Goal: Task Accomplishment & Management: Manage account settings

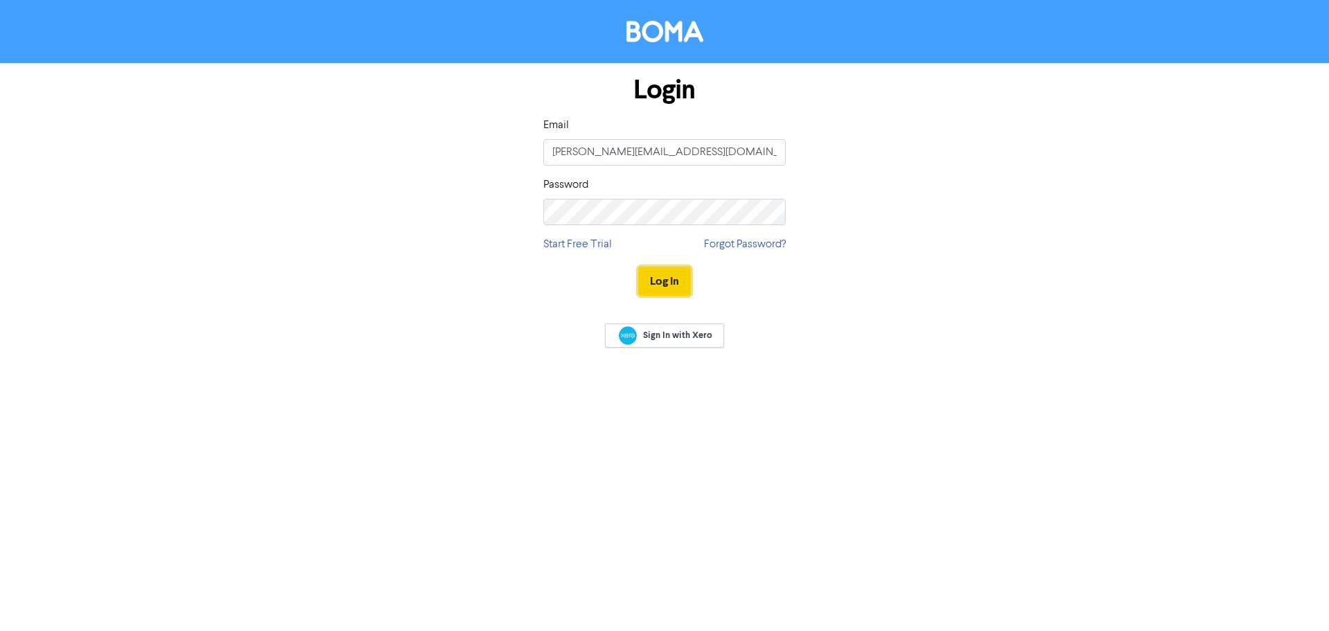
click at [663, 283] on button "Log In" at bounding box center [664, 280] width 53 height 29
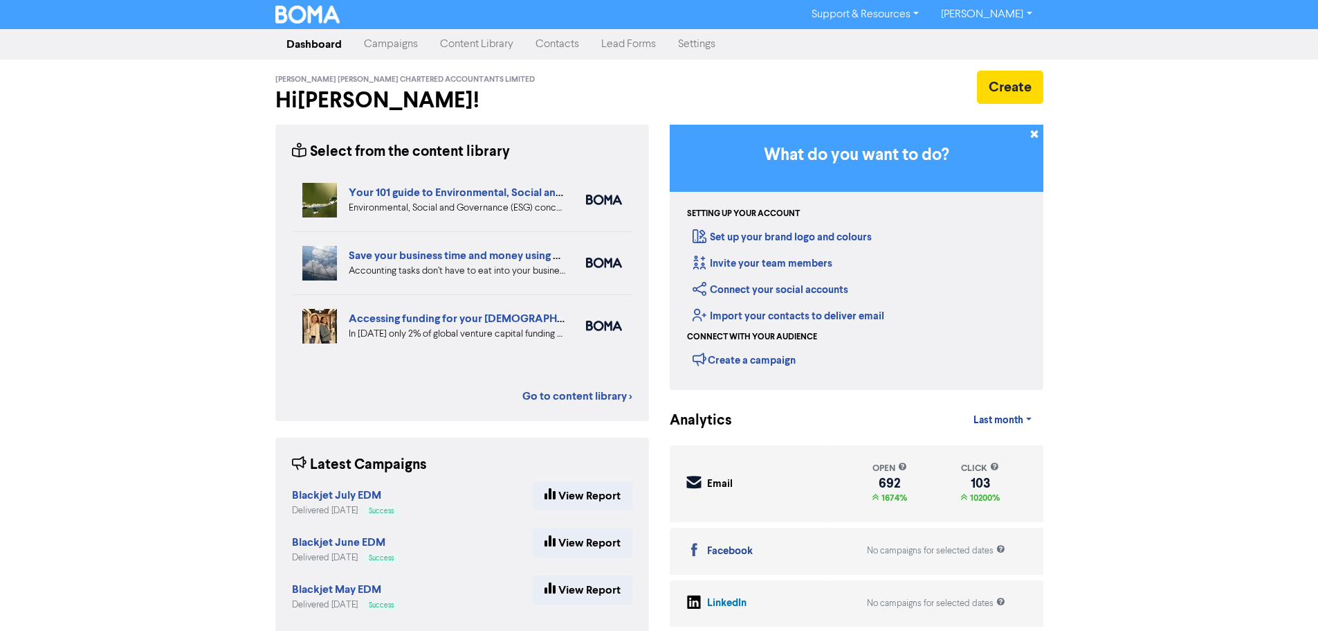
click at [550, 39] on link "Contacts" at bounding box center [558, 44] width 66 height 28
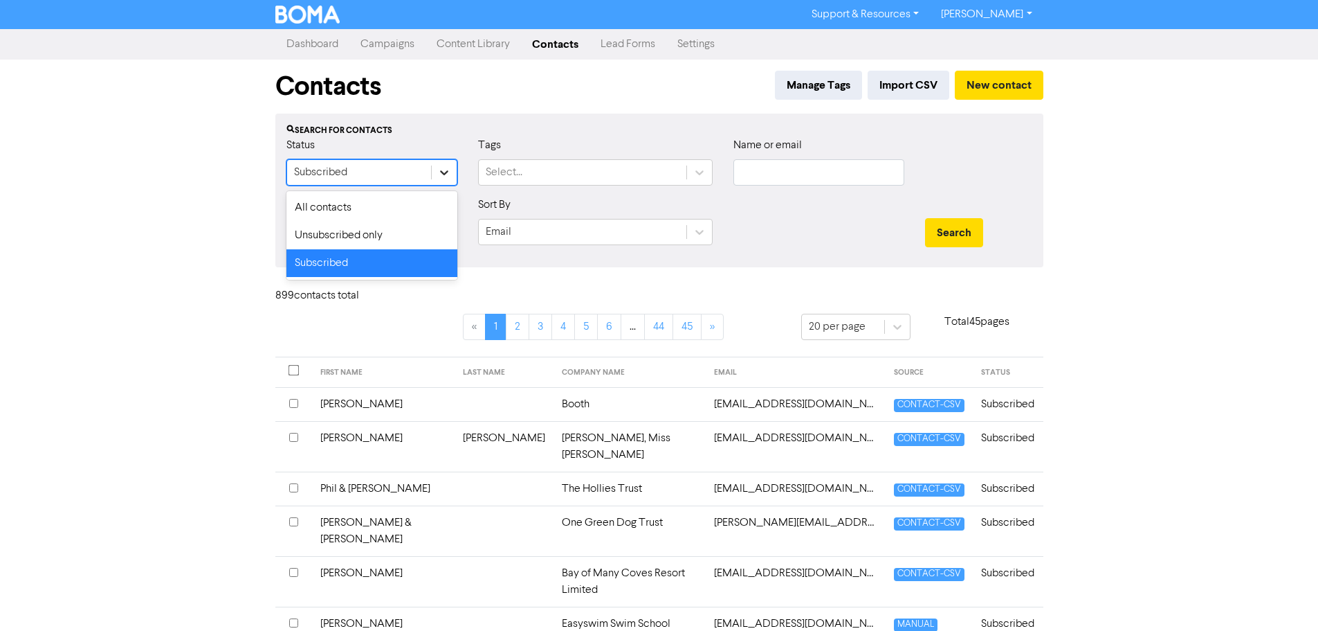
click at [444, 170] on icon at bounding box center [444, 172] width 14 height 14
click at [364, 201] on div "All contacts" at bounding box center [372, 208] width 171 height 28
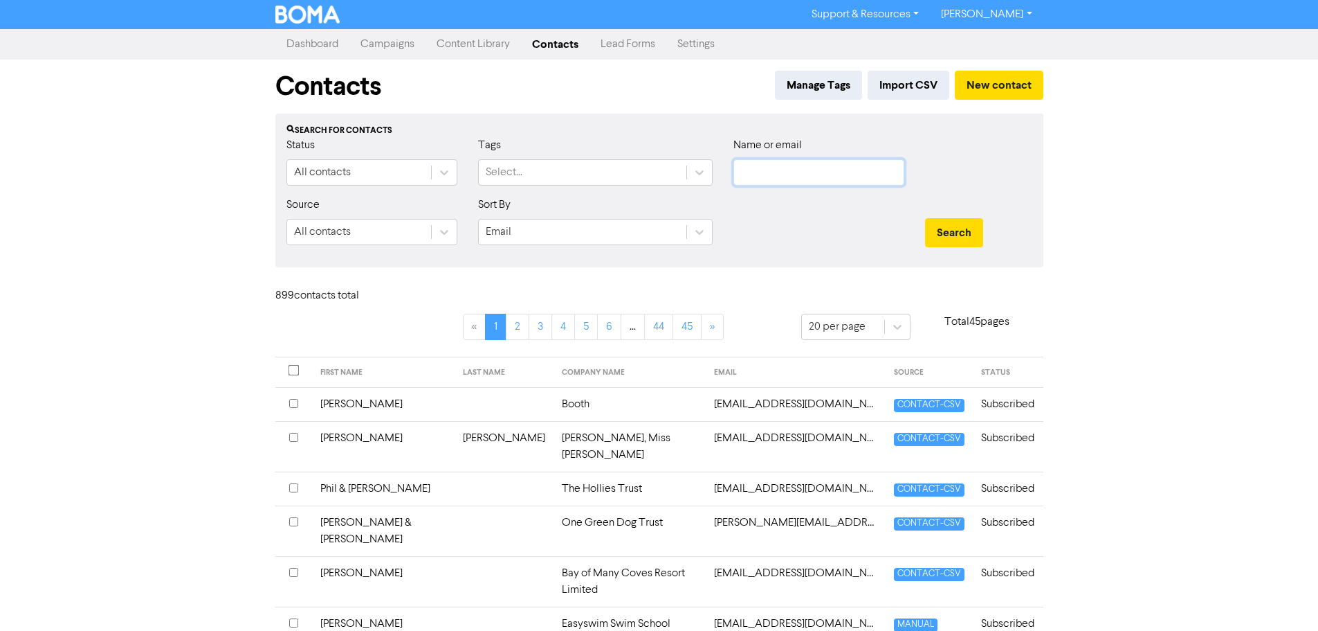
click at [756, 182] on input "text" at bounding box center [819, 172] width 171 height 26
paste input "[EMAIL_ADDRESS][DOMAIN_NAME]"
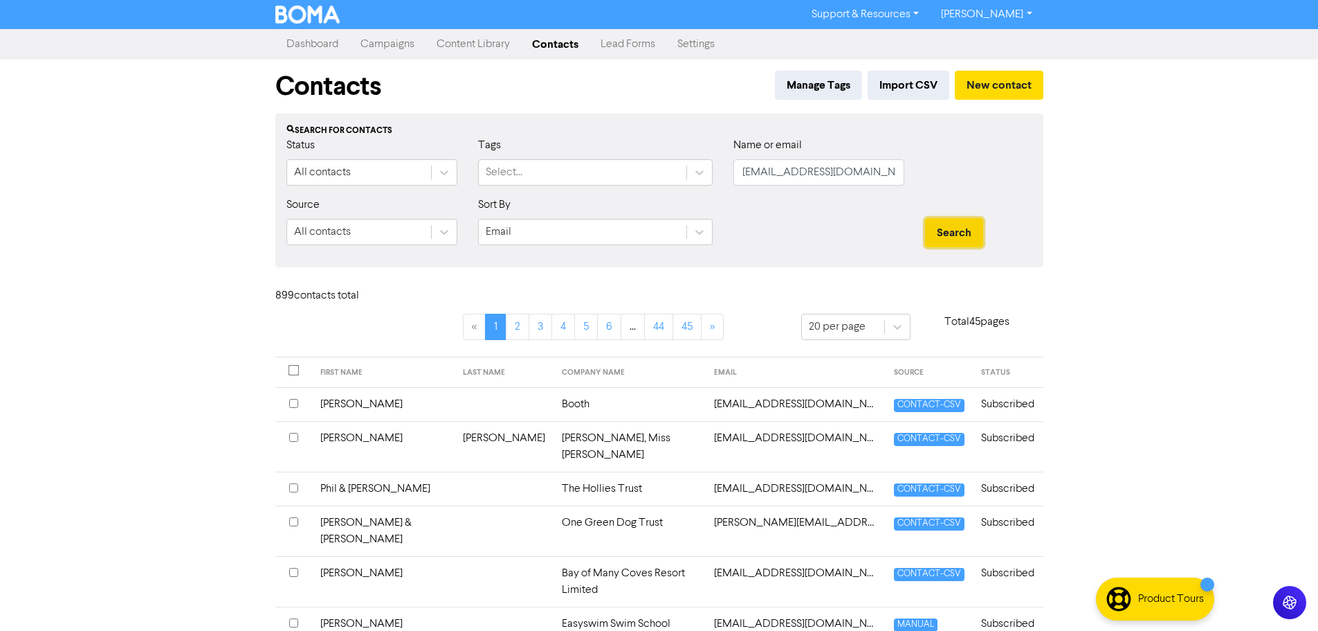
click at [954, 230] on button "Search" at bounding box center [954, 232] width 58 height 29
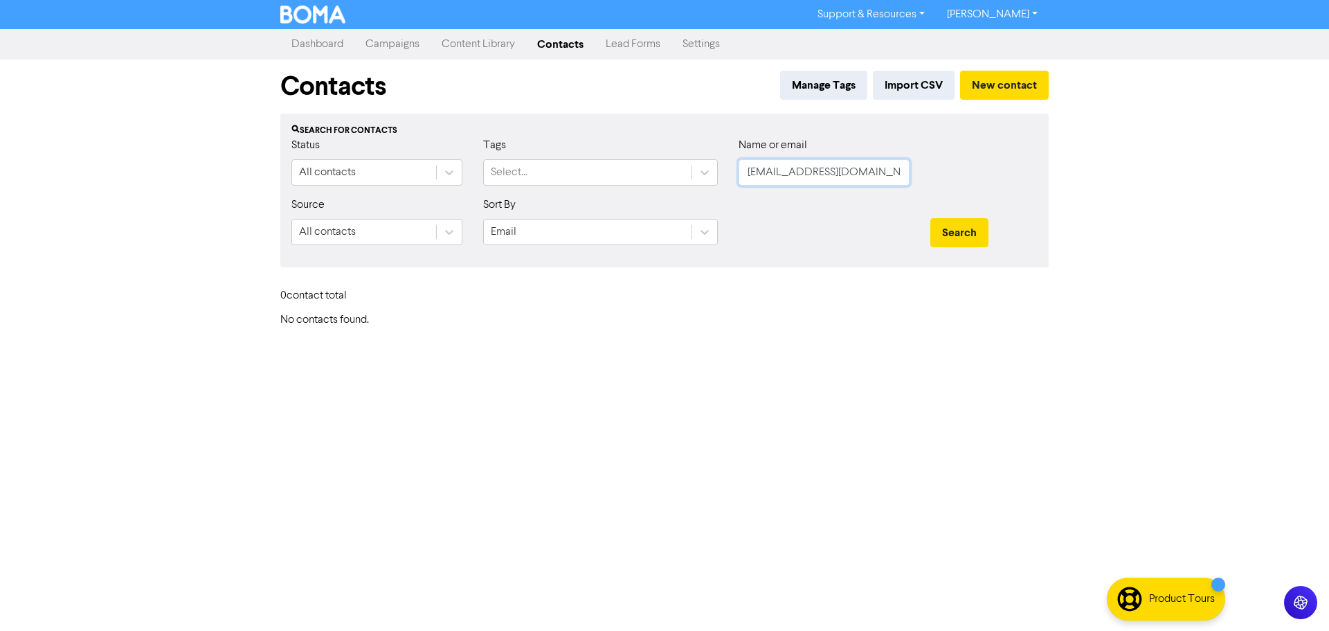
scroll to position [0, 1]
drag, startPoint x: 741, startPoint y: 172, endPoint x: 1050, endPoint y: 176, distance: 309.4
click at [1044, 178] on div "Status All contacts Tags Select... Name or email [EMAIL_ADDRESS][DOMAIN_NAME]" at bounding box center [664, 167] width 767 height 60
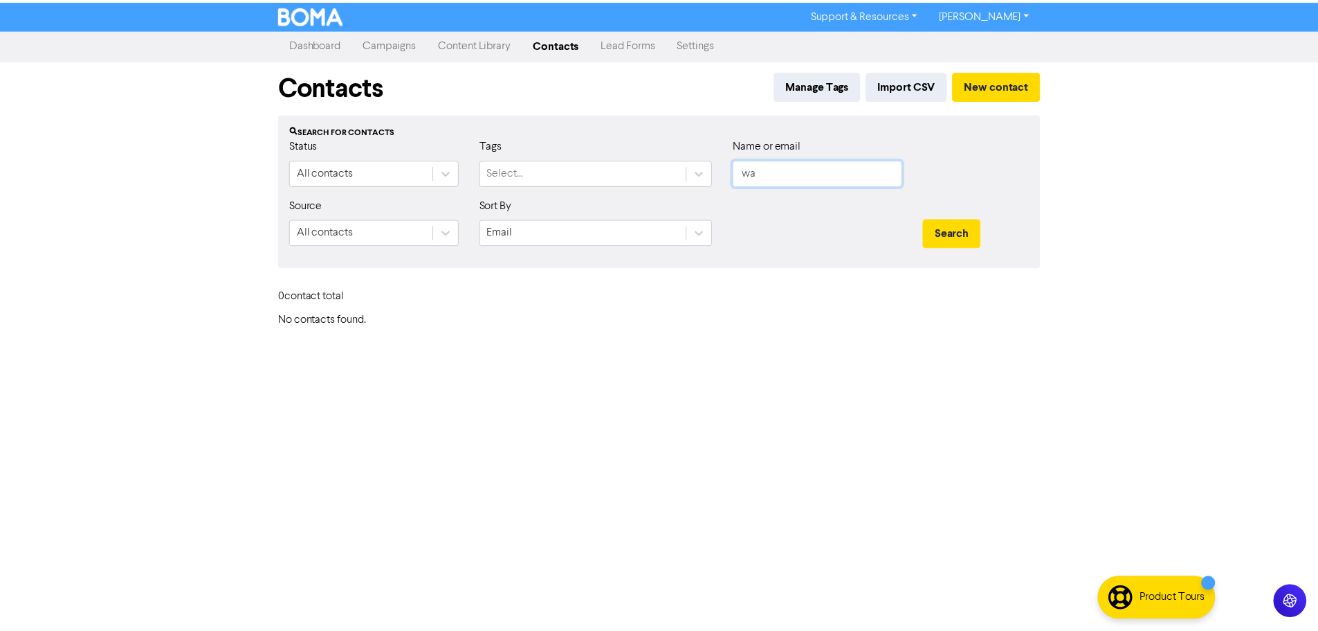
scroll to position [0, 0]
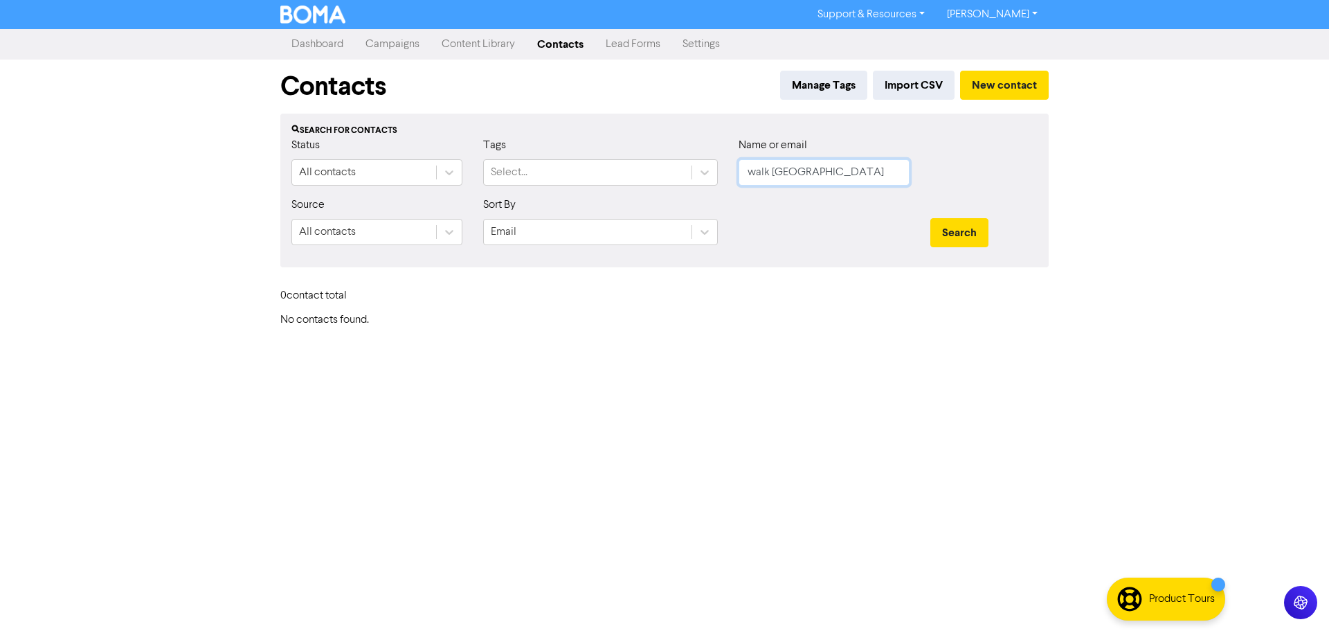
type input "Walk Wellington Incorporated"
click at [1043, 233] on div "Search" at bounding box center [984, 227] width 128 height 60
click at [965, 226] on button "Search" at bounding box center [959, 232] width 58 height 29
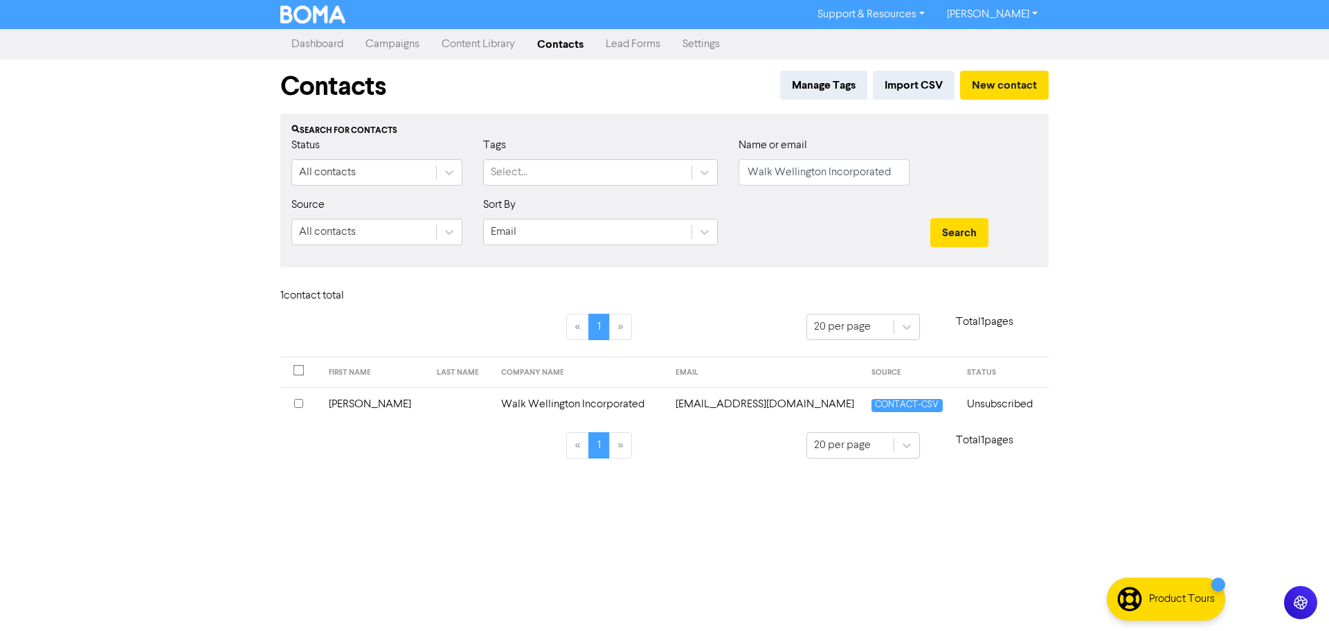
click at [727, 404] on td "[EMAIL_ADDRESS][DOMAIN_NAME]" at bounding box center [765, 404] width 197 height 34
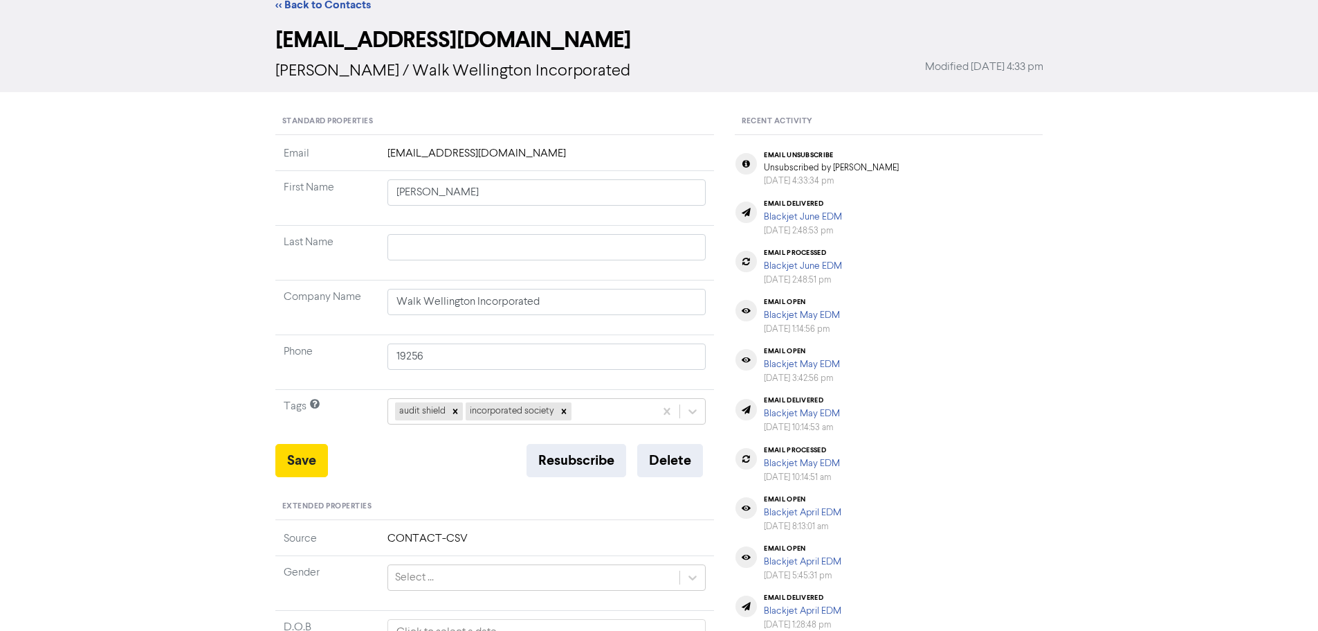
scroll to position [208, 0]
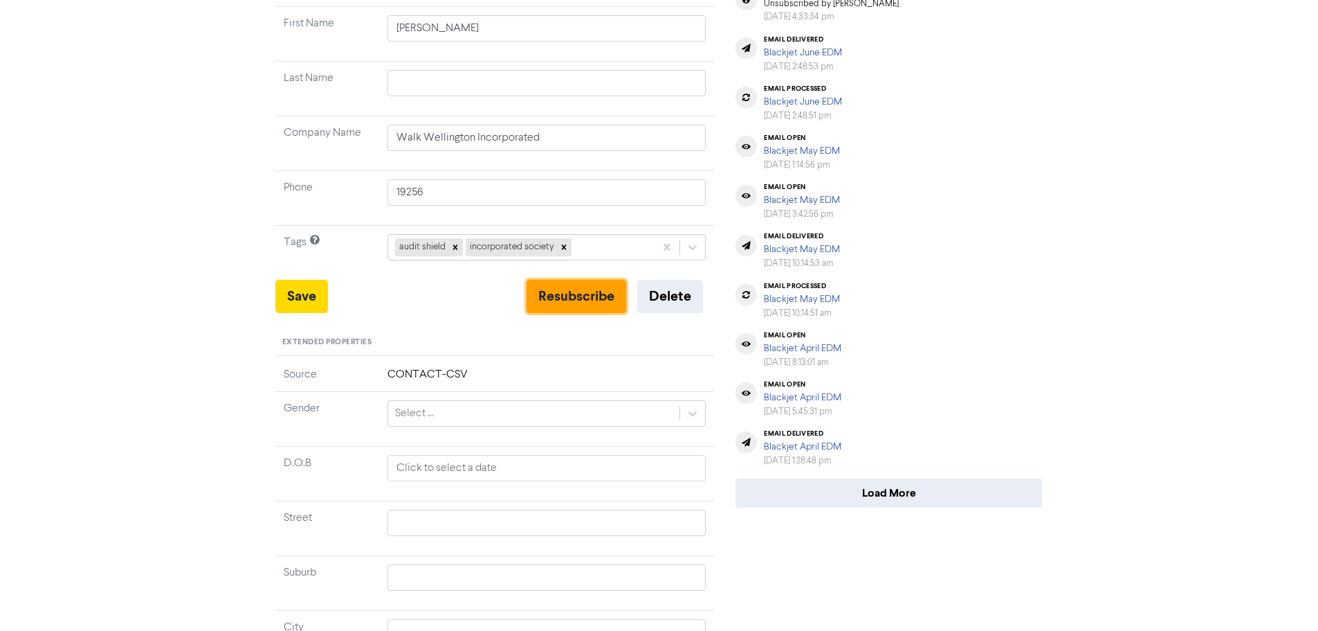
click at [579, 289] on button "Resubscribe" at bounding box center [577, 296] width 100 height 33
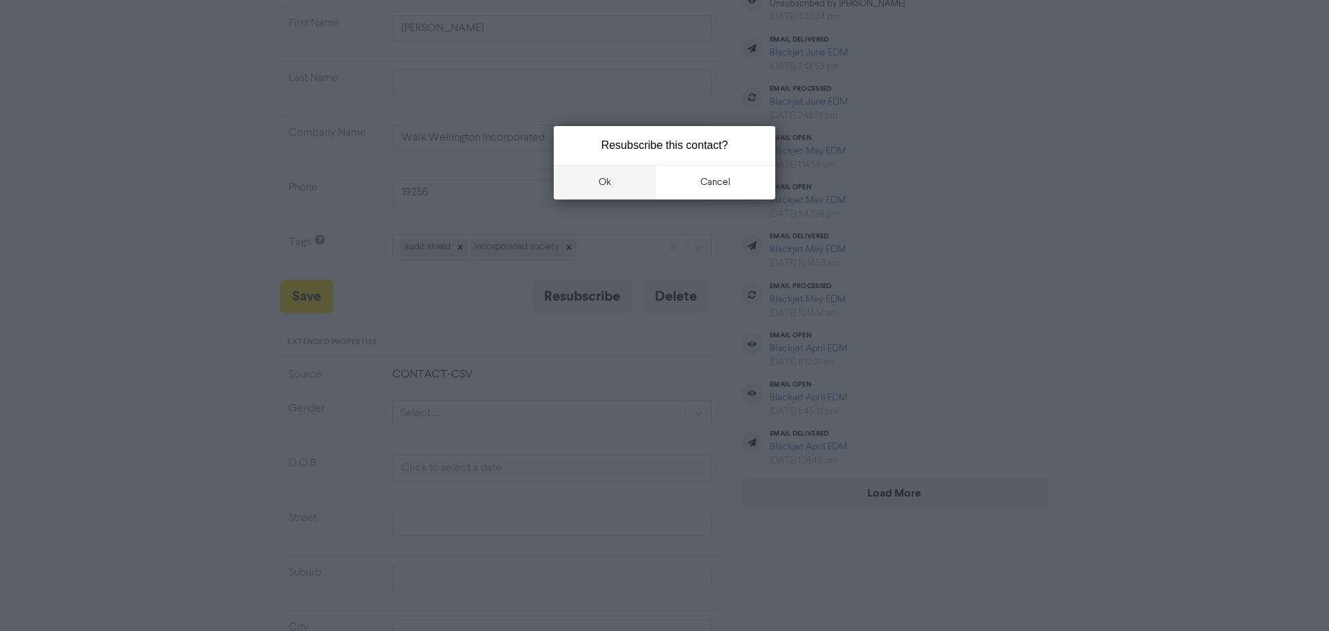
click at [604, 175] on button "ok" at bounding box center [605, 182] width 102 height 35
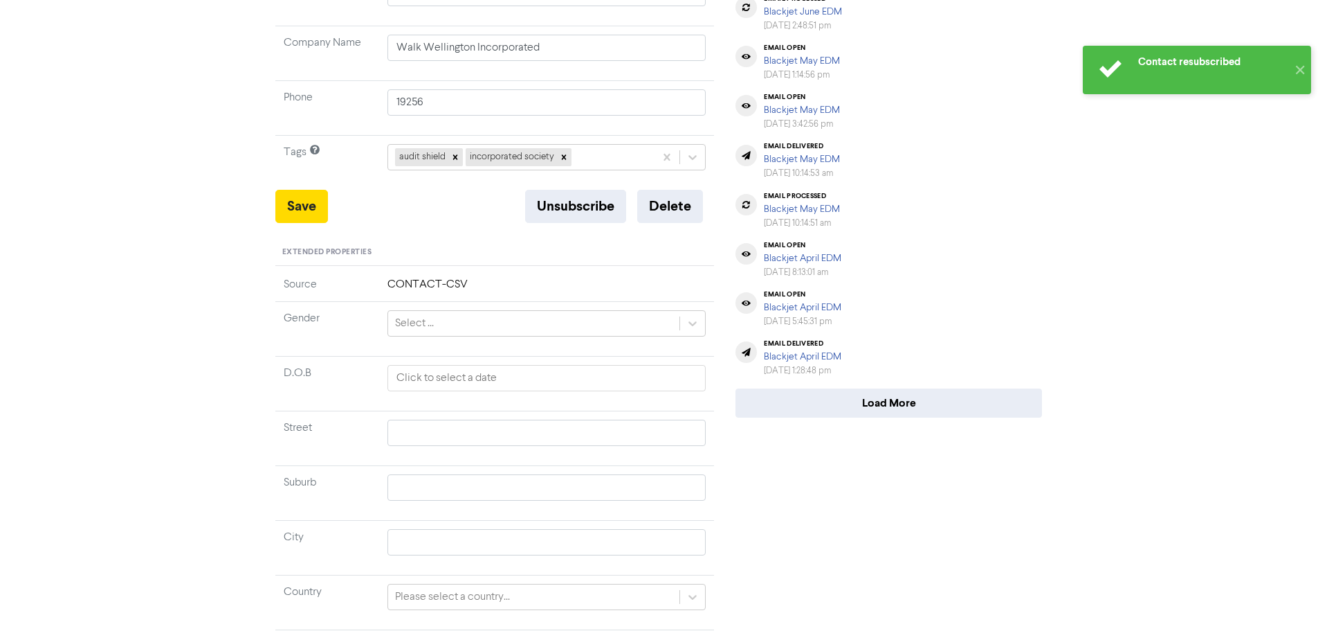
scroll to position [390, 0]
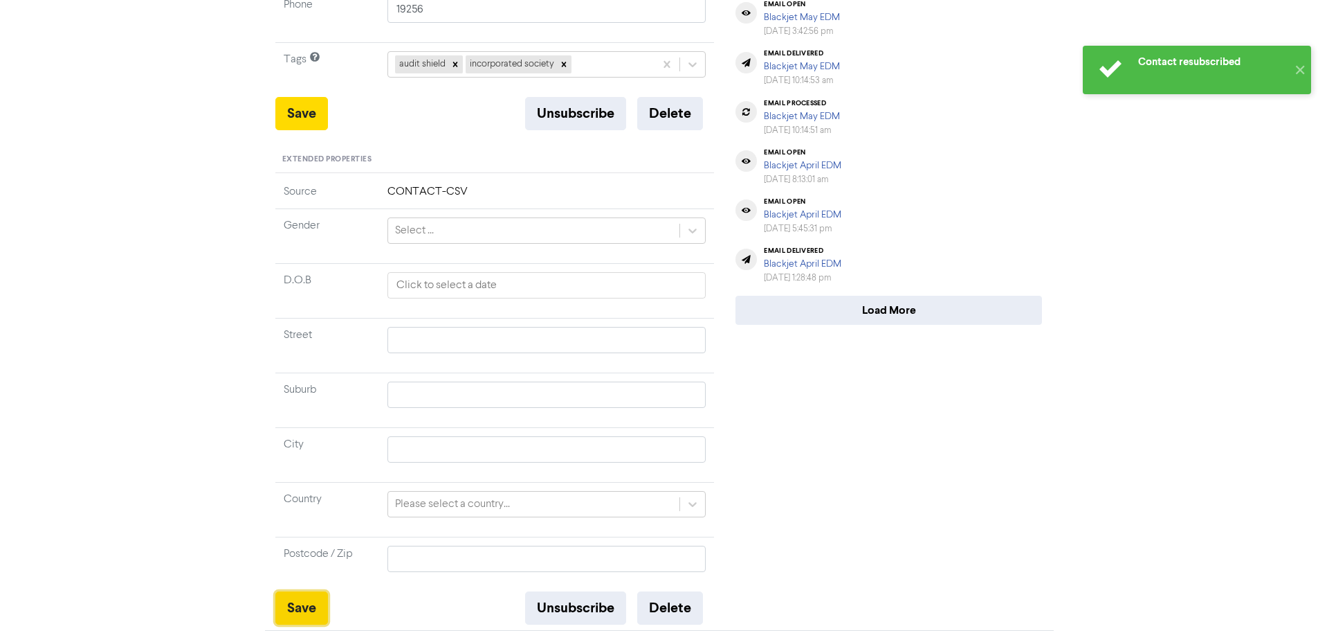
click at [308, 592] on button "Save" at bounding box center [301, 607] width 53 height 33
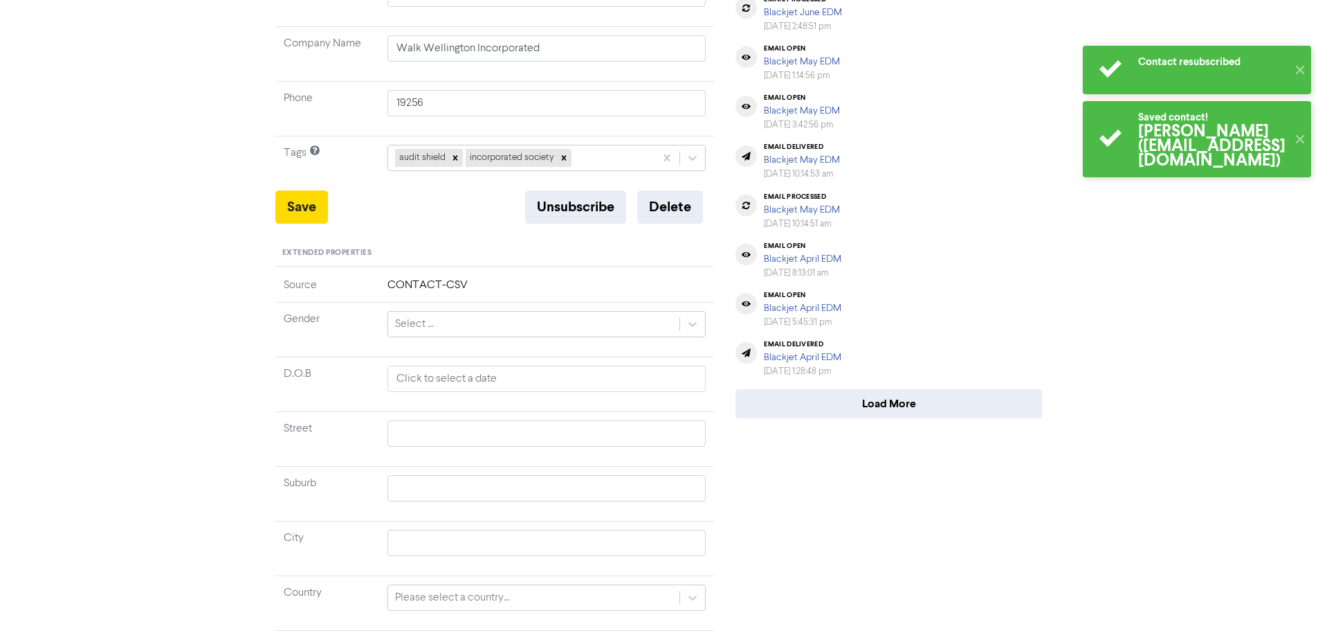
scroll to position [0, 0]
